Goal: Task Accomplishment & Management: Manage account settings

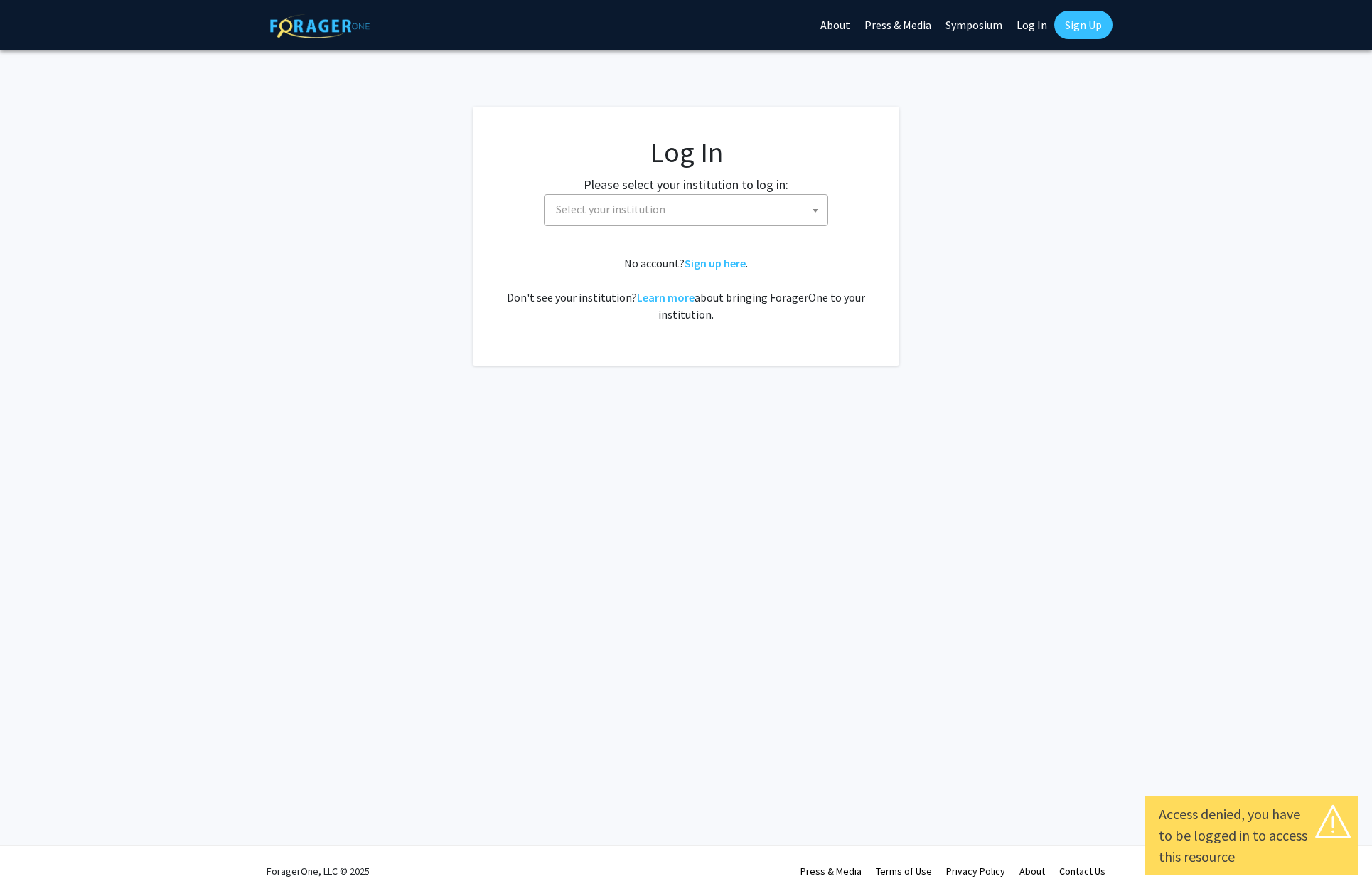
select select
click at [667, 213] on span "Select your institution" at bounding box center [689, 210] width 277 height 29
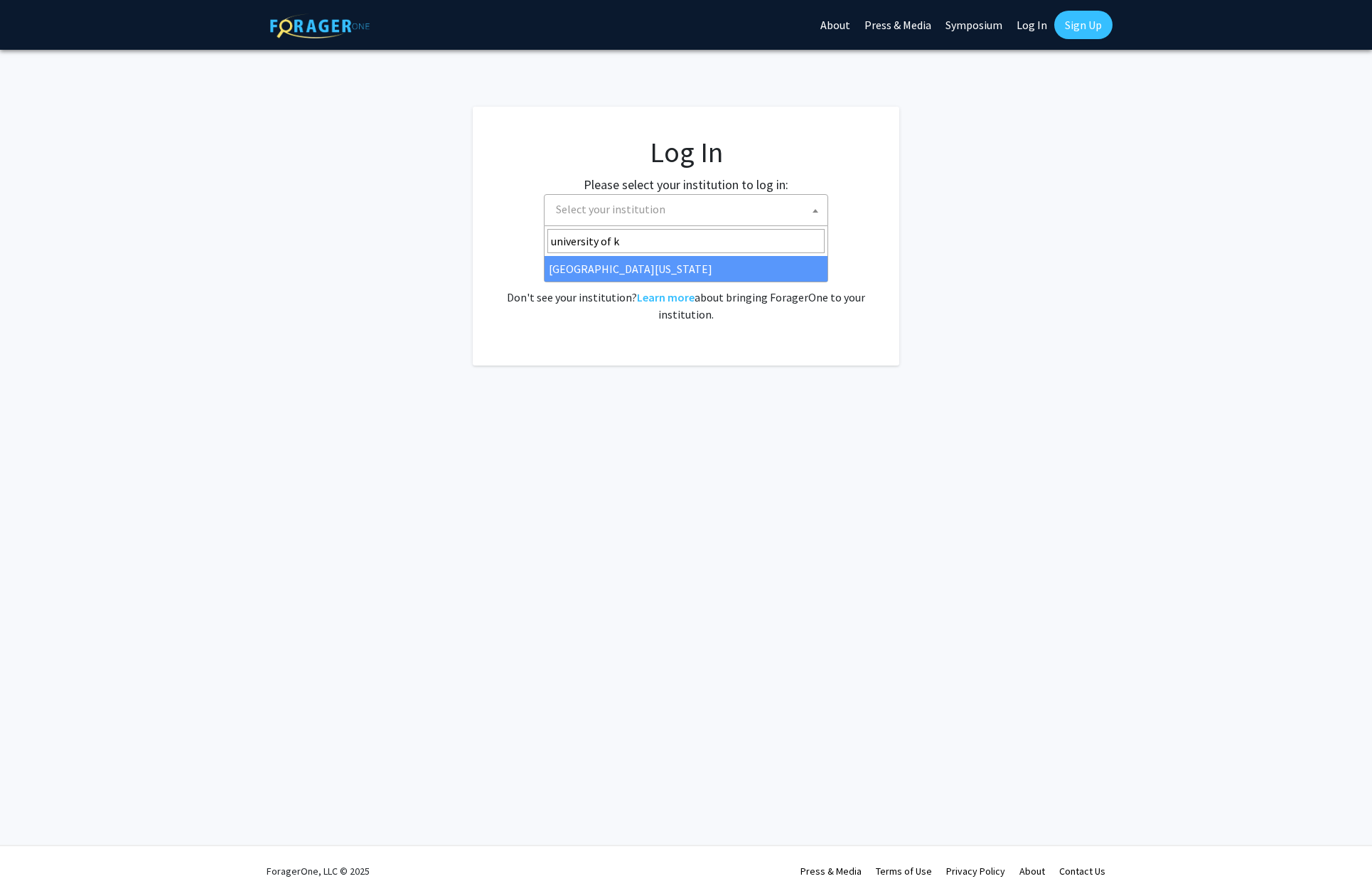
type input "university of k"
select select "13"
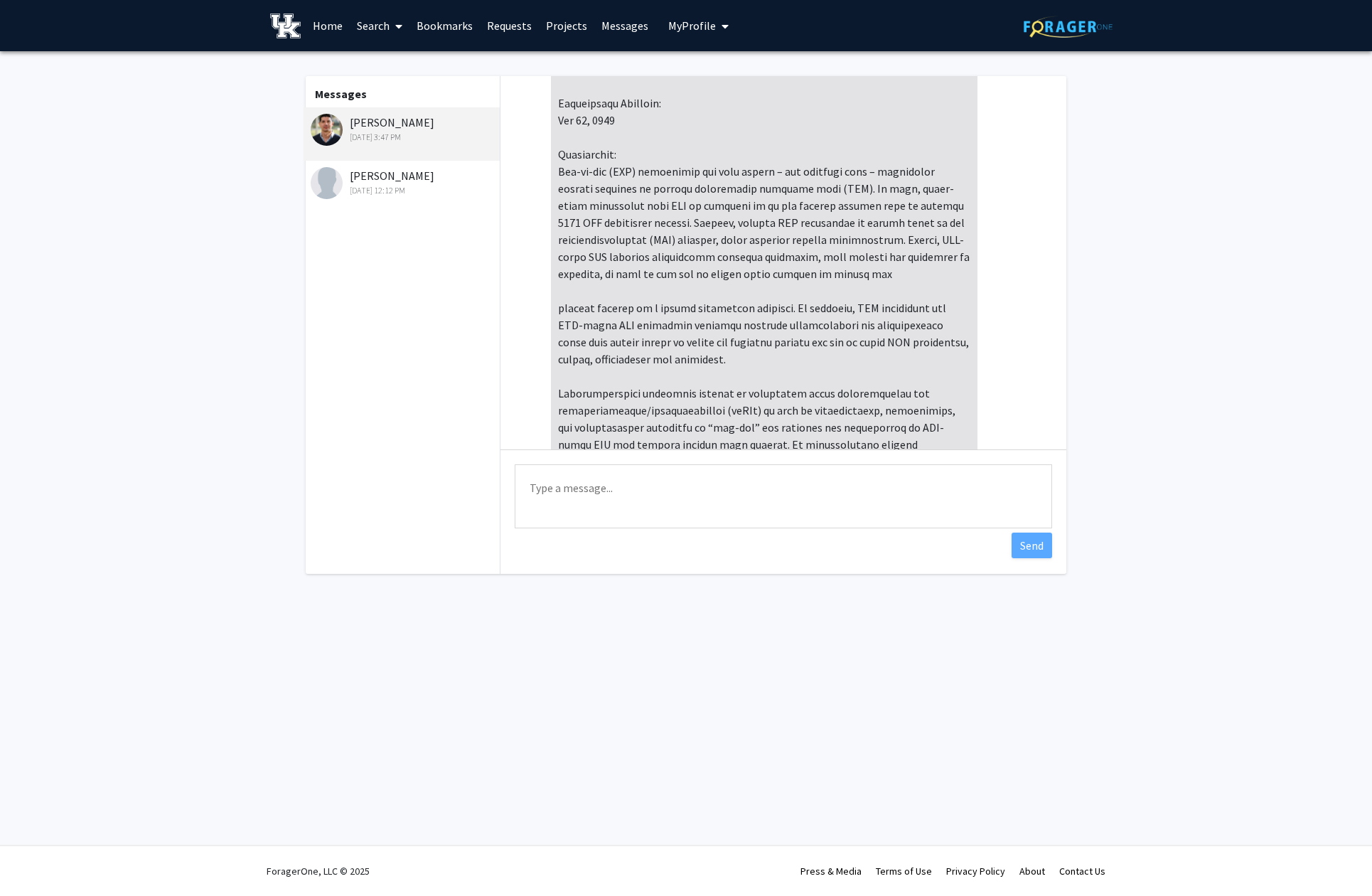
scroll to position [342, 0]
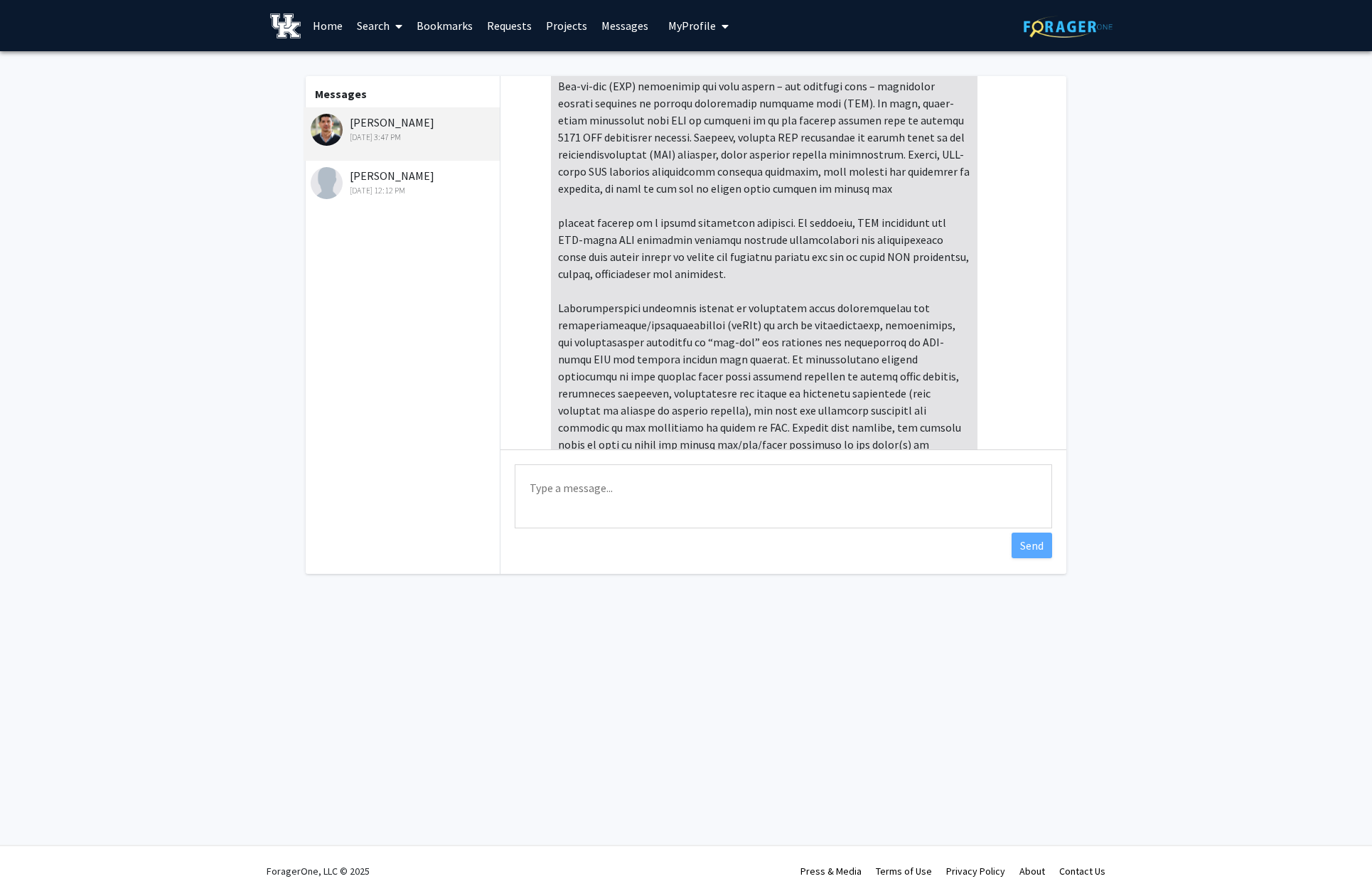
click at [697, 31] on span "My Profile" at bounding box center [691, 26] width 47 height 15
click at [731, 73] on span "Johnny Mendel" at bounding box center [756, 66] width 86 height 15
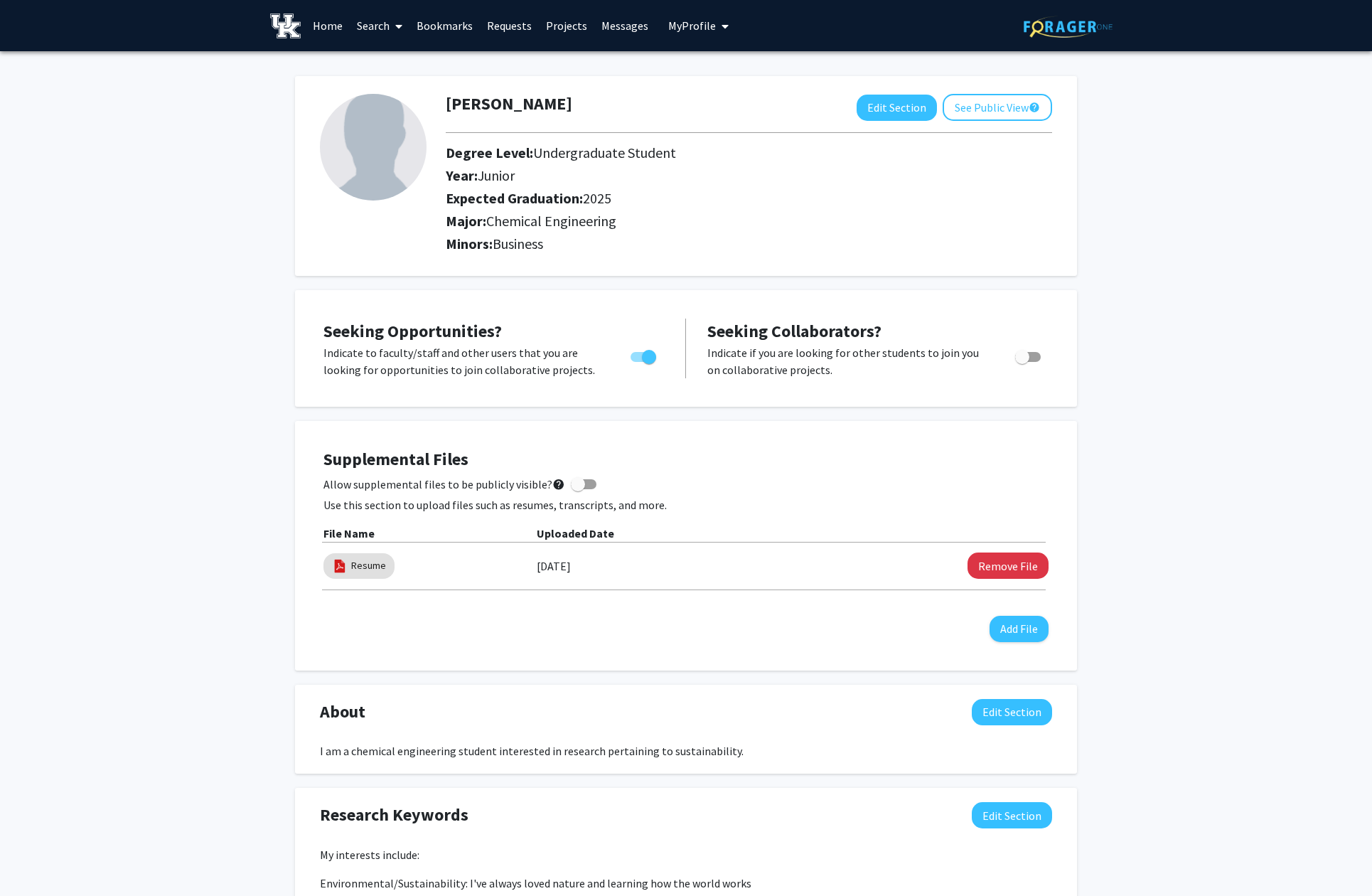
click at [235, 225] on div "Johnny Mendel Edit Section See Public View help Degree Level: Undergraduate Stu…" at bounding box center [686, 791] width 1372 height 1480
